Goal: Task Accomplishment & Management: Manage account settings

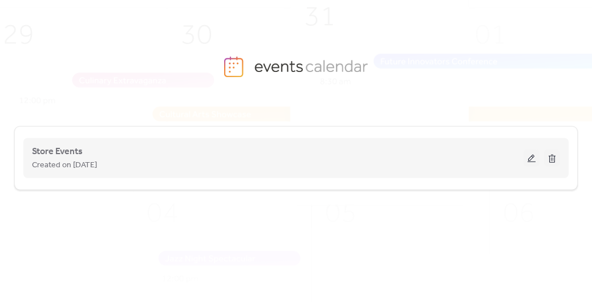
click at [534, 164] on button at bounding box center [532, 158] width 16 height 17
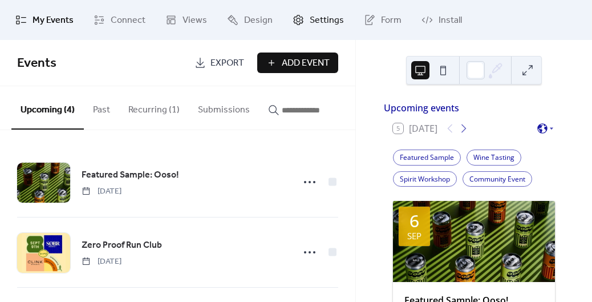
click at [294, 21] on icon at bounding box center [298, 19] width 11 height 11
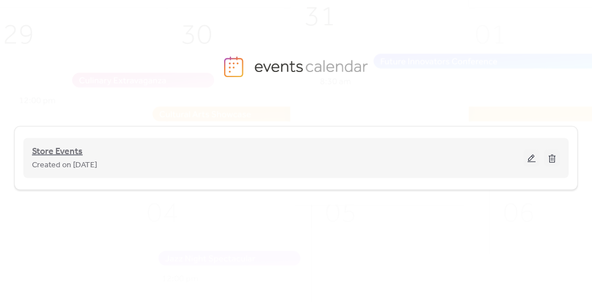
click at [57, 154] on span "Store Events" at bounding box center [57, 152] width 51 height 14
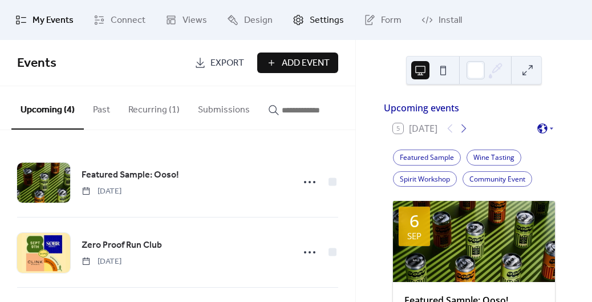
click at [329, 21] on span "Settings" at bounding box center [327, 21] width 34 height 14
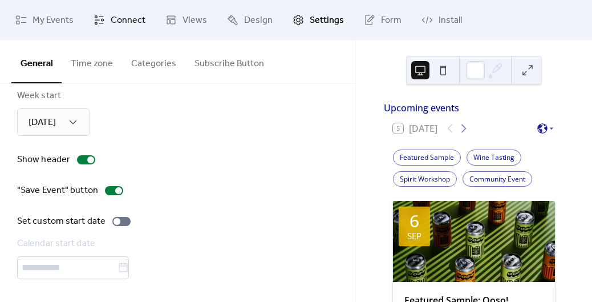
click at [106, 33] on link "Connect" at bounding box center [119, 20] width 69 height 31
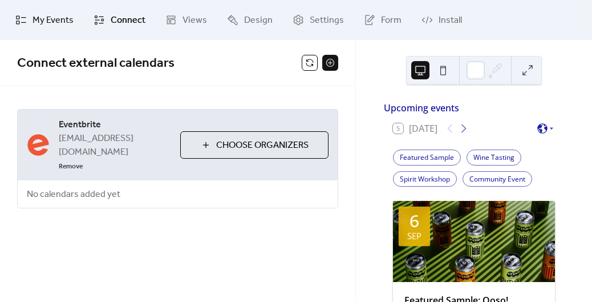
click at [51, 14] on span "My Events" at bounding box center [53, 21] width 41 height 14
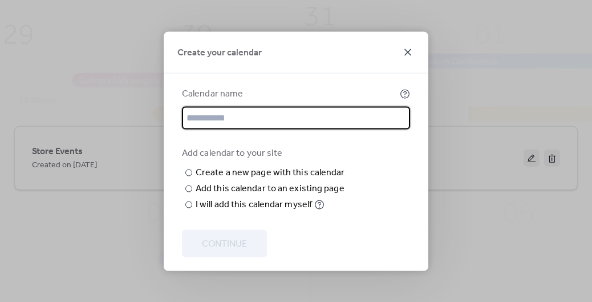
click at [407, 45] on icon at bounding box center [408, 52] width 14 height 14
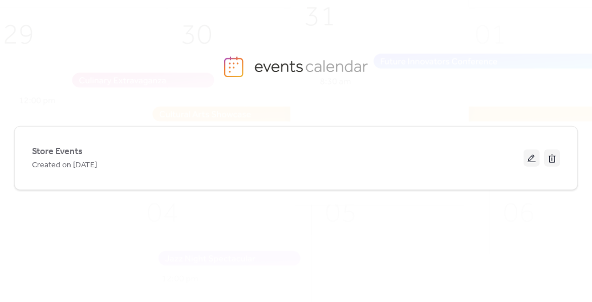
click at [354, 200] on div "Store Events Created on [DATE]" at bounding box center [296, 200] width 564 height 185
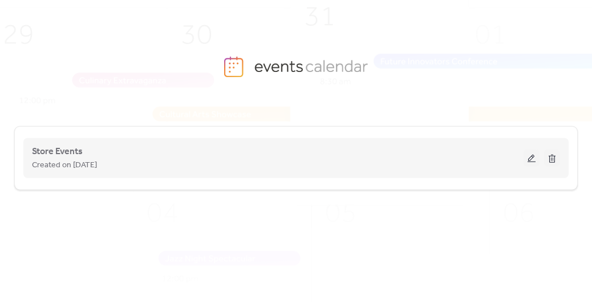
click at [311, 164] on div "Created on [DATE]" at bounding box center [278, 165] width 492 height 14
click at [84, 146] on div "Store Events Created on [DATE]" at bounding box center [278, 157] width 492 height 27
click at [64, 154] on span "Store Events" at bounding box center [57, 152] width 51 height 14
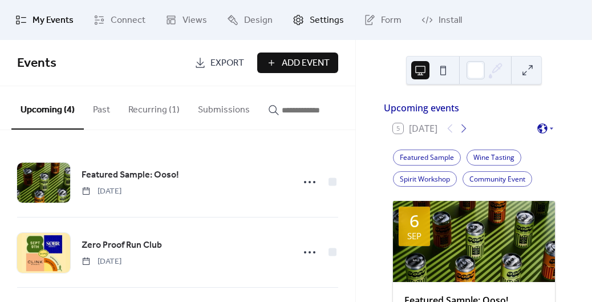
click at [331, 25] on span "Settings" at bounding box center [327, 21] width 34 height 14
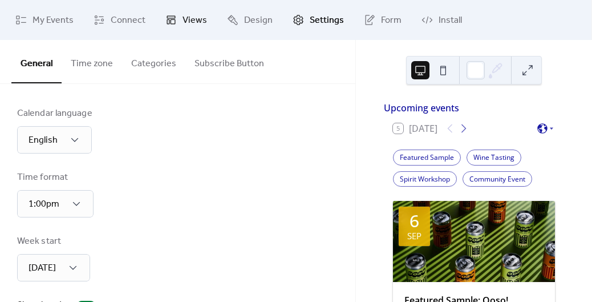
click at [208, 23] on link "Views" at bounding box center [186, 20] width 59 height 31
